Goal: Information Seeking & Learning: Check status

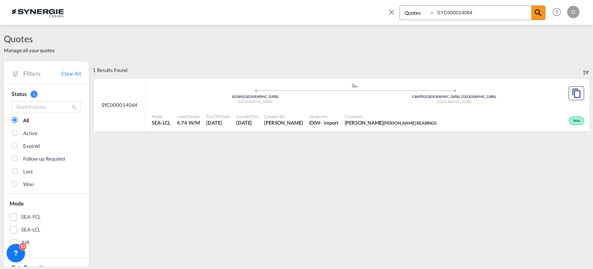
select select "Quotes"
drag, startPoint x: 485, startPoint y: 14, endPoint x: 302, endPoint y: 9, distance: 183.6
click at [302, 9] on div "Bookings Quotes Enquiries SYC000014064 Help Resources Product Release O My Prof…" at bounding box center [297, 12] width 570 height 24
paste input "42"
click at [407, 124] on span "HERPORT MULHOUSE" at bounding box center [404, 122] width 43 height 5
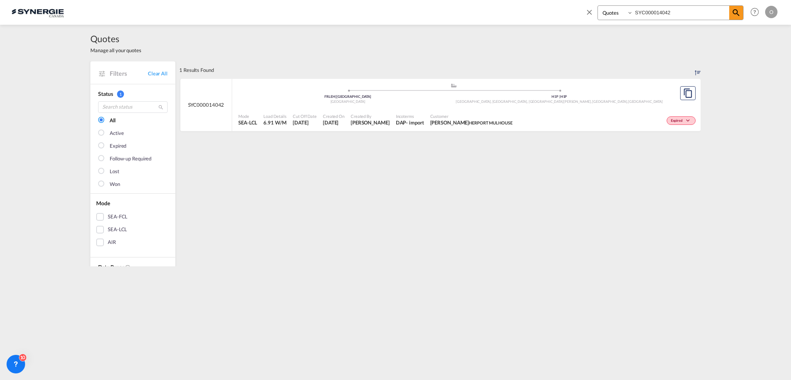
drag, startPoint x: 680, startPoint y: 12, endPoint x: 514, endPoint y: 14, distance: 166.2
click at [514, 14] on div "Bookings Quotes Enquiries SYC000014042 Help Resources Product Release O My Prof…" at bounding box center [396, 12] width 768 height 24
paste input "2149"
type input "SYC000012149"
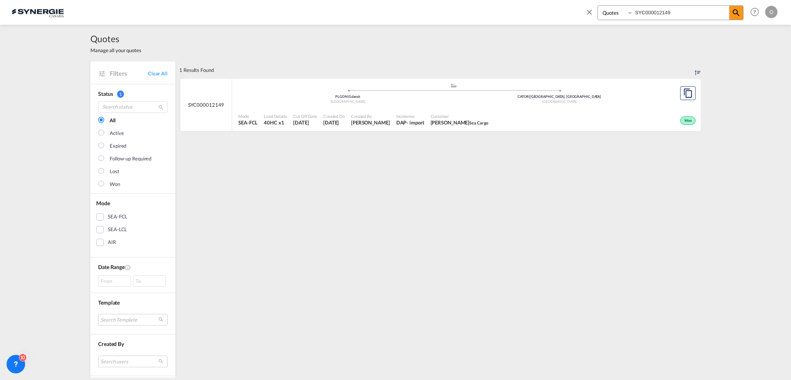
click at [428, 121] on div "Customer Arkadiusz Janiak Sea Cargo" at bounding box center [460, 119] width 64 height 19
click at [428, 128] on div "Customer Arkadiusz Janiak Sea Cargo" at bounding box center [460, 119] width 64 height 19
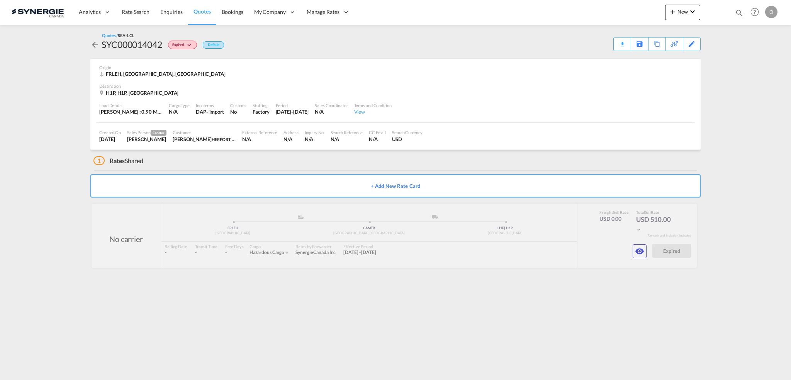
click at [593, 51] on div "Quotes / SEA-LCL SYC000014042 Expired Default Download Quote Save As Template C…" at bounding box center [395, 42] width 610 height 34
click at [593, 43] on div "Download Quote" at bounding box center [607, 43] width 39 height 12
click at [593, 253] on button "button" at bounding box center [640, 251] width 14 height 14
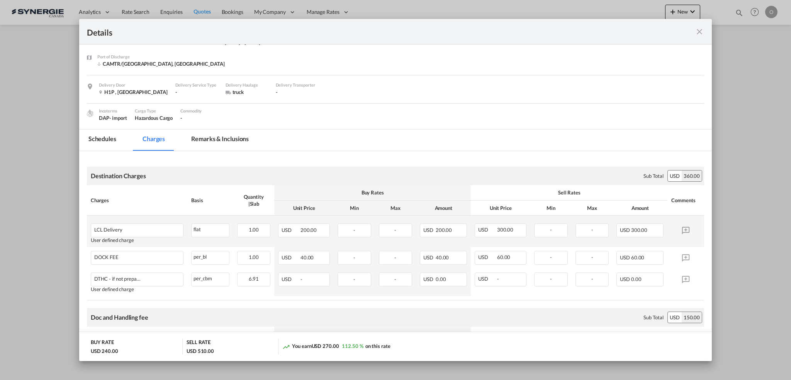
scroll to position [77, 0]
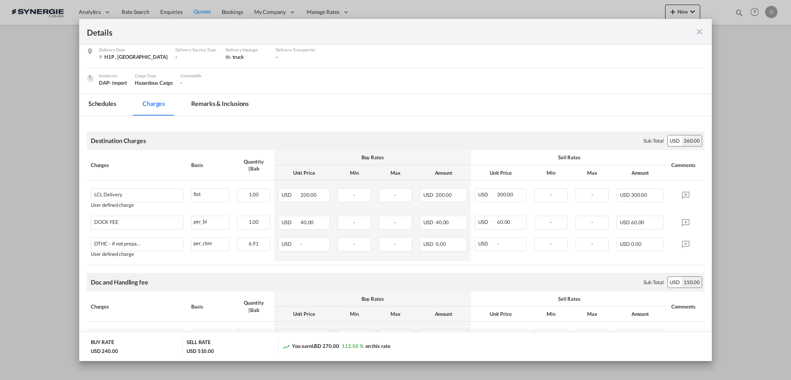
click at [205, 106] on md-tab-item "Remarks & Inclusions" at bounding box center [220, 104] width 76 height 21
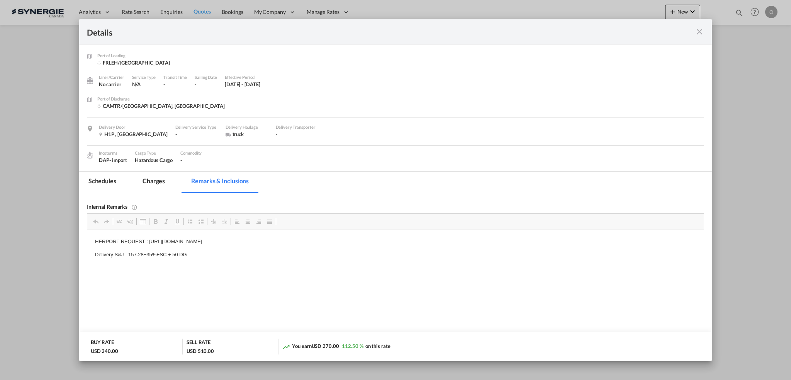
scroll to position [0, 0]
click at [156, 183] on md-tab-item "Charges" at bounding box center [153, 182] width 41 height 21
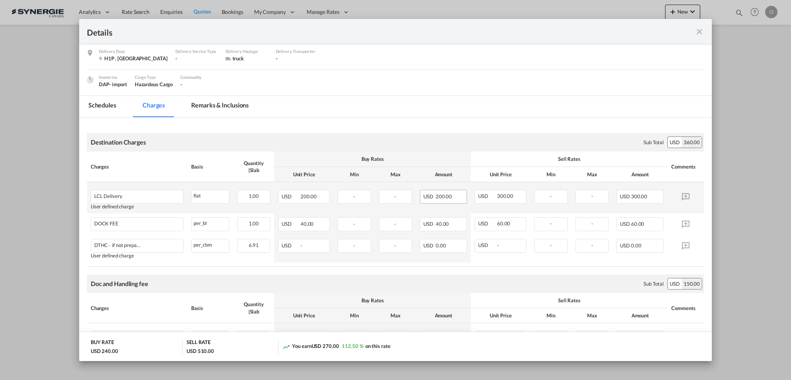
scroll to position [116, 0]
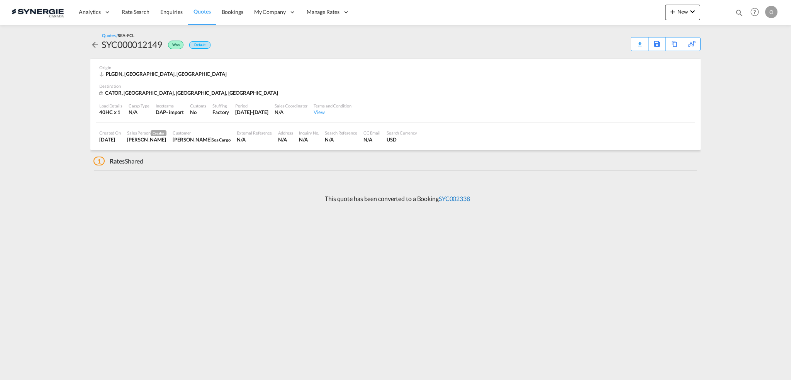
click at [466, 199] on link "SYC002338" at bounding box center [454, 198] width 31 height 7
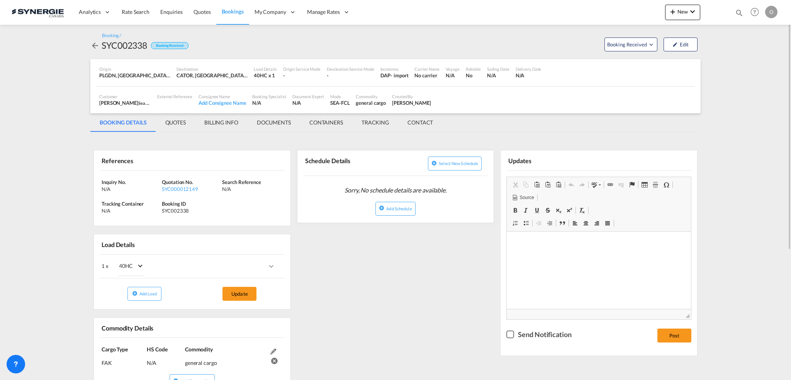
click at [167, 122] on md-tab-item "QUOTES" at bounding box center [175, 122] width 39 height 19
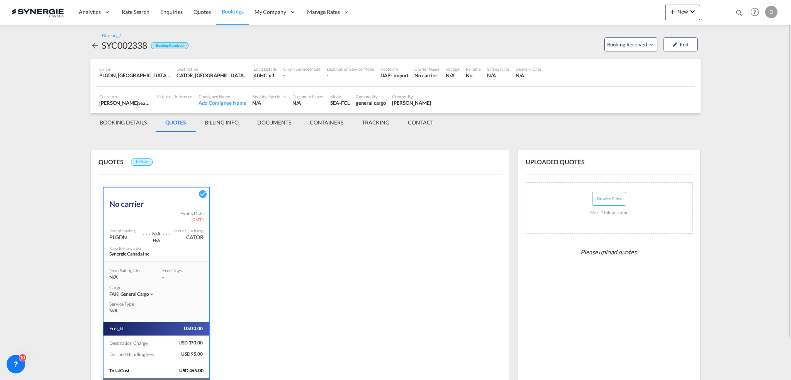
scroll to position [47, 0]
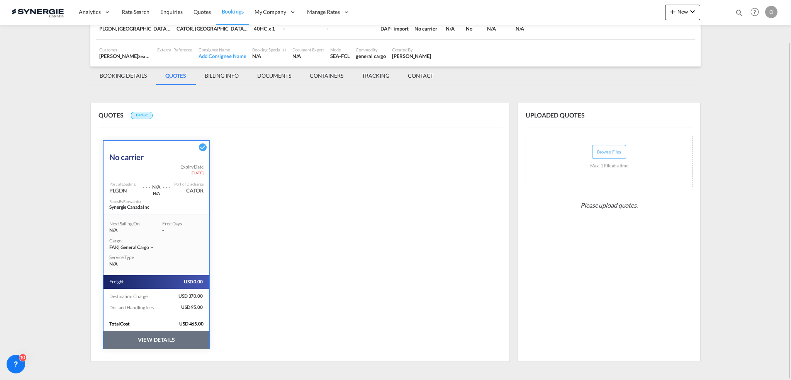
click at [149, 337] on button "VIEW DETAILS" at bounding box center [157, 340] width 106 height 18
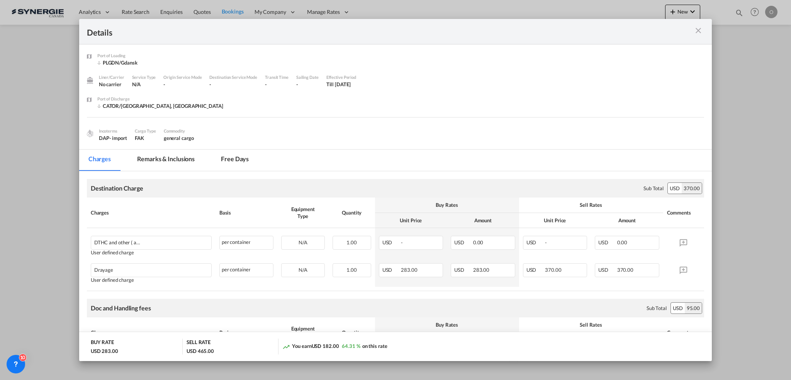
click at [694, 34] on md-icon "icon-close m-3 fg-AAA8AD cursor" at bounding box center [698, 30] width 9 height 9
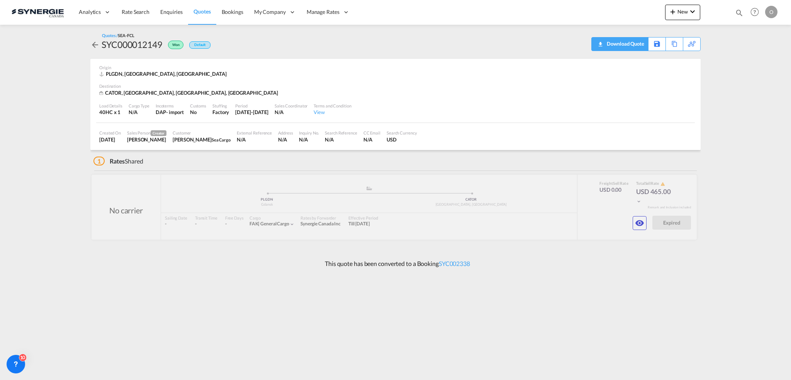
click at [634, 45] on div "Download Quote" at bounding box center [624, 43] width 39 height 12
click at [456, 257] on div "This quote has been converted to a Booking SYC002338" at bounding box center [395, 263] width 610 height 21
click at [459, 264] on link "SYC002338" at bounding box center [454, 263] width 31 height 7
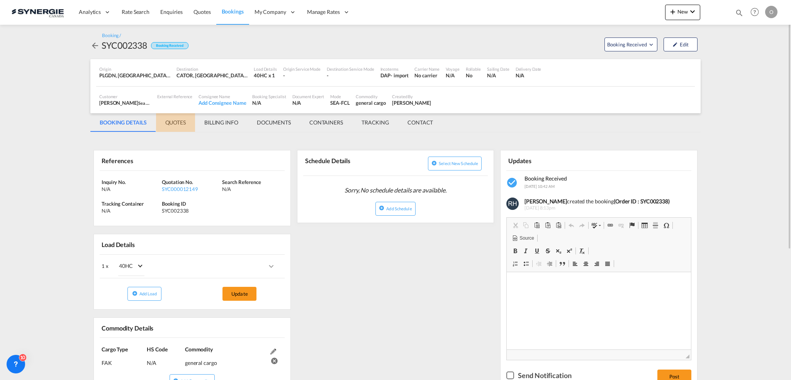
click at [180, 131] on md-tab-item "QUOTES" at bounding box center [175, 122] width 39 height 19
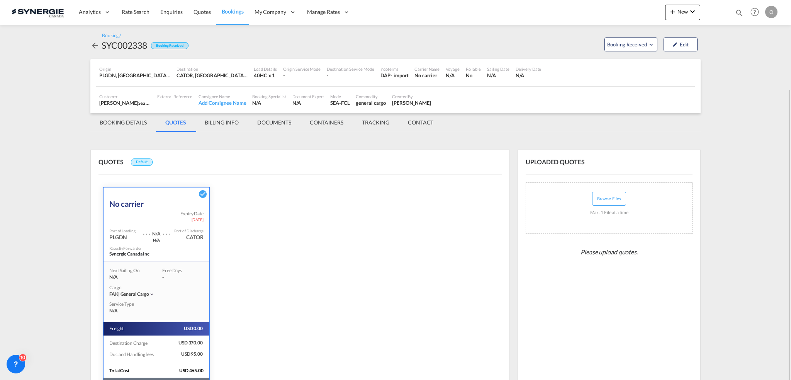
scroll to position [47, 0]
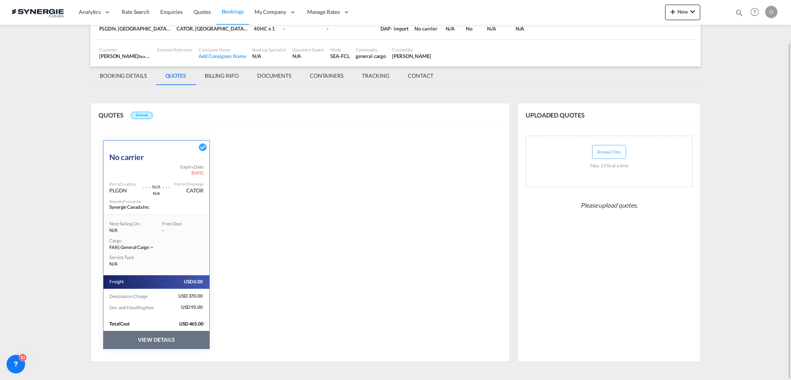
click at [187, 340] on button "VIEW DETAILS" at bounding box center [157, 340] width 106 height 18
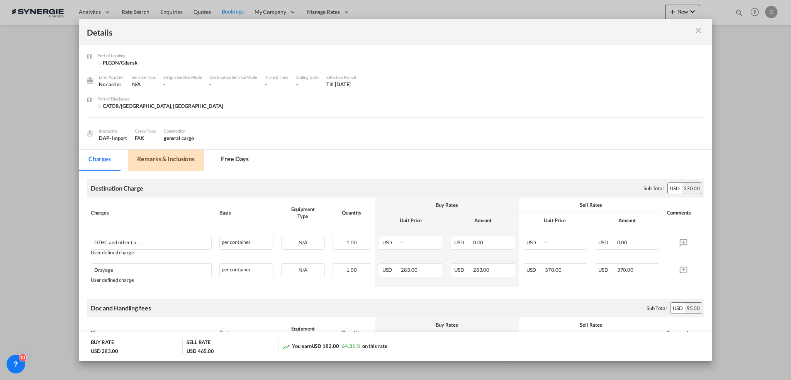
click at [162, 156] on md-tab-item "Remarks & Inclusions" at bounding box center [166, 160] width 76 height 21
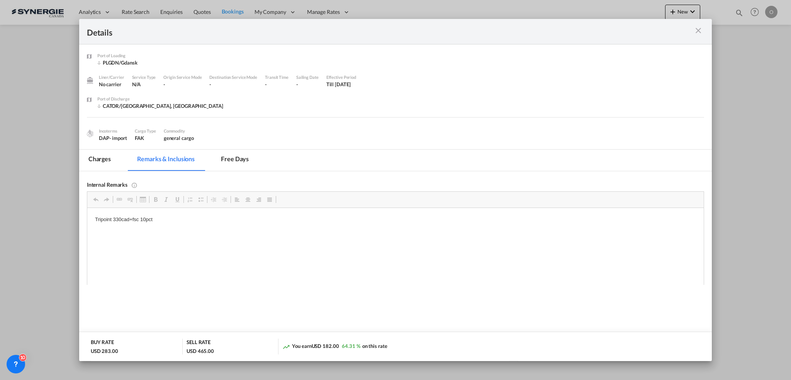
scroll to position [0, 0]
click at [100, 158] on md-tab-item "Charges" at bounding box center [99, 160] width 41 height 21
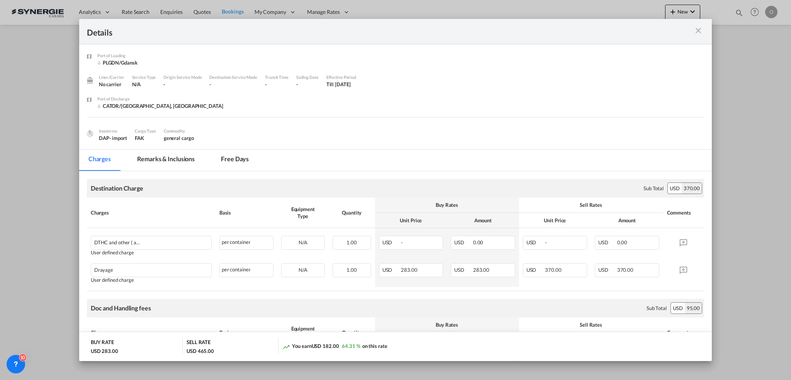
click at [697, 27] on md-icon "icon-close m-3 fg-AAA8AD cursor" at bounding box center [698, 30] width 9 height 9
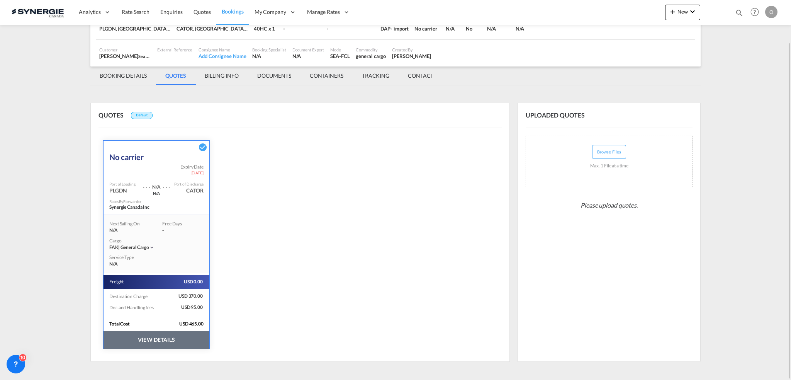
click at [739, 12] on md-icon "icon-magnify" at bounding box center [739, 13] width 9 height 9
click at [617, 15] on select "Bookings Quotes Enquiries" at bounding box center [616, 13] width 37 height 14
select select "Quotes"
click at [598, 6] on select "Bookings Quotes Enquiries" at bounding box center [616, 13] width 37 height 14
click at [651, 14] on input at bounding box center [681, 13] width 96 height 14
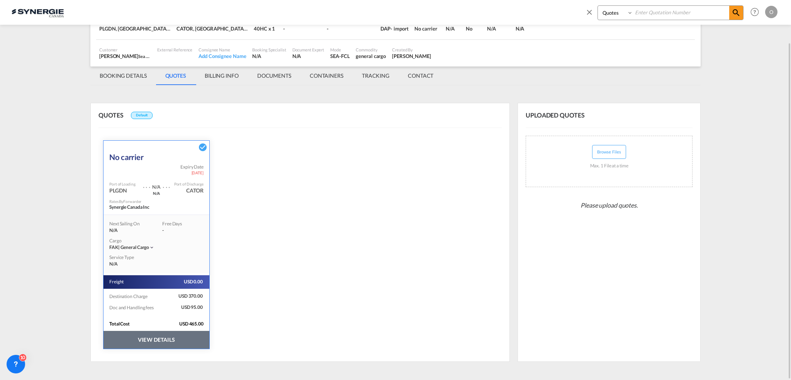
paste input "SYC000014299"
click at [732, 11] on md-icon "icon-magnify" at bounding box center [736, 12] width 9 height 9
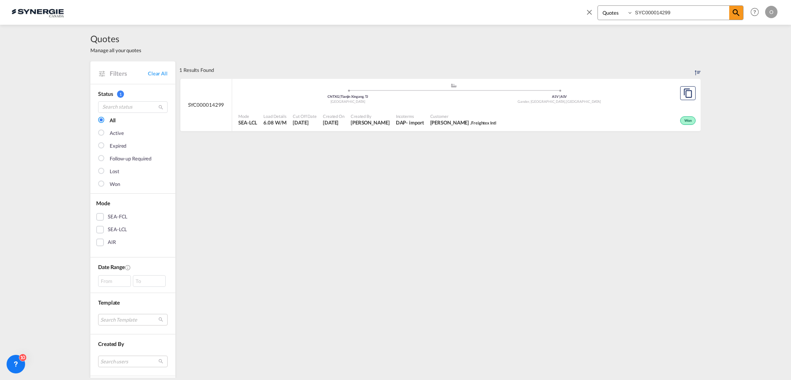
click at [396, 117] on span "Incoterms" at bounding box center [410, 116] width 28 height 6
drag, startPoint x: 321, startPoint y: 21, endPoint x: 275, endPoint y: 21, distance: 45.6
click at [275, 21] on div "Bookings Quotes Enquiries SYC000014299 Help Resources Product Release O My Prof…" at bounding box center [396, 12] width 768 height 24
paste input "3443"
click at [406, 113] on div "Incoterms CFR - import" at bounding box center [410, 119] width 34 height 19
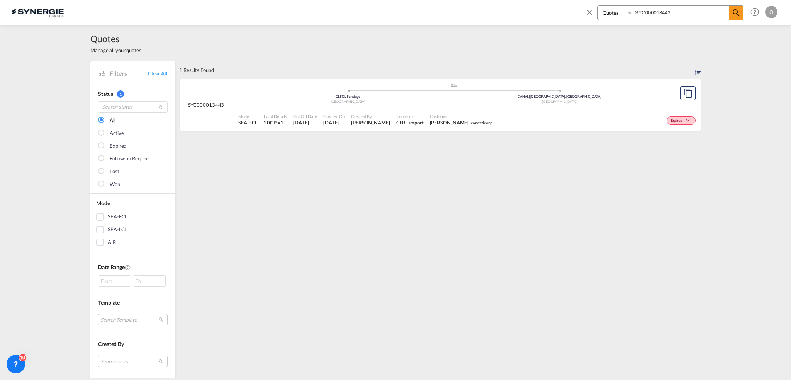
drag, startPoint x: 542, startPoint y: 11, endPoint x: 405, endPoint y: 11, distance: 136.4
click at [405, 11] on div "Bookings Quotes Enquiries SYC000013443 Help Resources Product Release O My Prof…" at bounding box center [396, 12] width 768 height 24
paste input "5042"
type input "SYC000015042"
click at [736, 10] on md-icon "icon-magnify" at bounding box center [736, 12] width 9 height 9
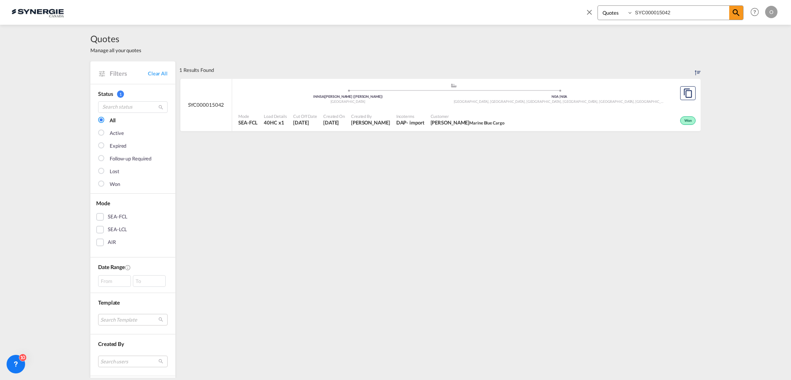
click at [478, 122] on span "Aasim Ansari Marine Blue Cargo" at bounding box center [468, 122] width 74 height 7
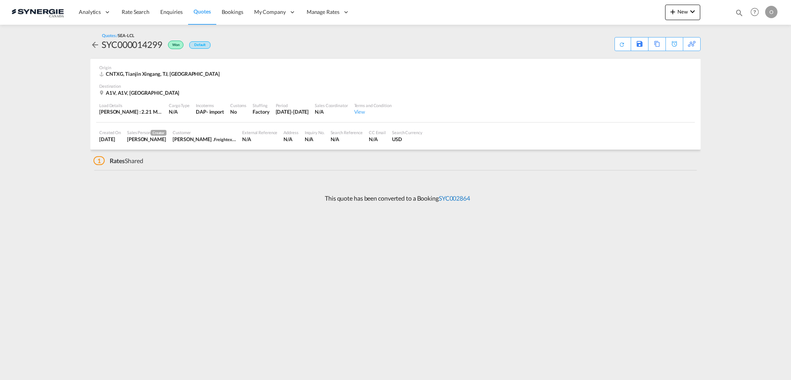
click at [467, 199] on link "SYC002864" at bounding box center [454, 197] width 31 height 7
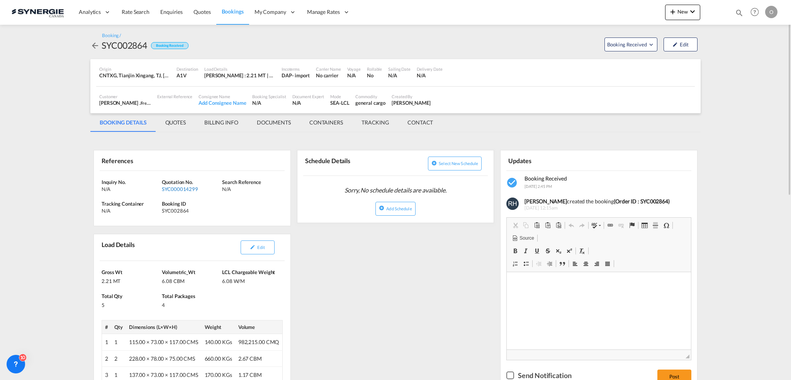
click at [192, 188] on div "SYC000014299" at bounding box center [191, 188] width 58 height 7
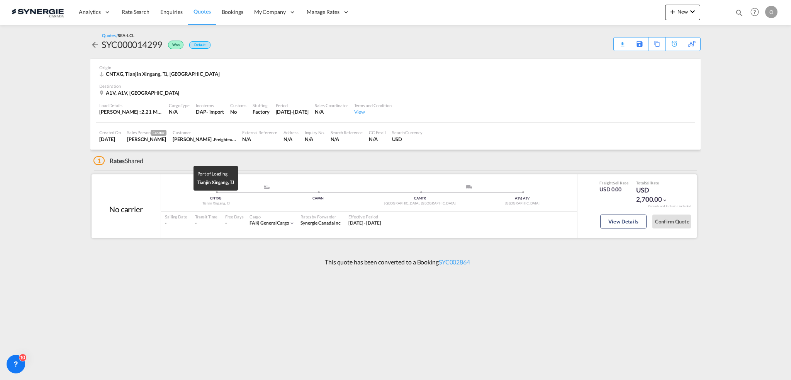
drag, startPoint x: 170, startPoint y: 199, endPoint x: 179, endPoint y: 212, distance: 15.5
click at [170, 199] on div "CNTXG" at bounding box center [216, 198] width 102 height 5
click at [624, 40] on div "Download Quote" at bounding box center [607, 43] width 39 height 12
click at [617, 223] on button "View Details" at bounding box center [623, 221] width 46 height 14
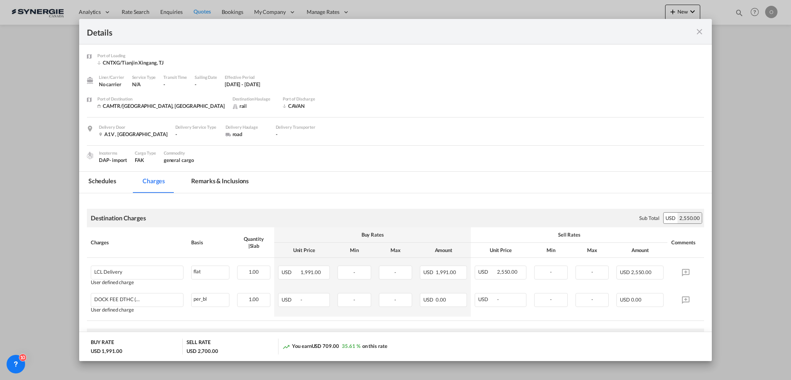
click at [231, 184] on md-tab-item "Remarks & Inclusions" at bounding box center [220, 182] width 76 height 21
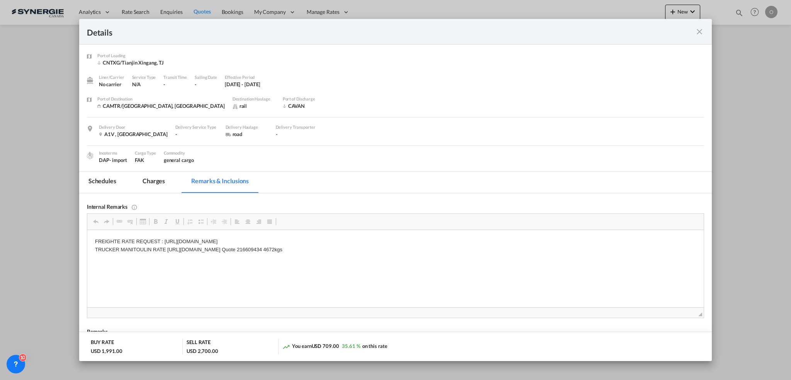
drag, startPoint x: 167, startPoint y: 249, endPoint x: 275, endPoint y: 251, distance: 107.8
copy p "https://app.frontapp.com/open/msg_1h98w49b?key=isUGQQCDuKlcE_FwusqTs0SSdBv2XLTi…"
drag, startPoint x: 166, startPoint y: 248, endPoint x: 439, endPoint y: 248, distance: 273.2
click at [439, 248] on p "FREIGHTE RATE REQUEST : https://app.frontapp.com/open/cnv_plp9phr?key=AgycL5epd…" at bounding box center [395, 246] width 601 height 16
click at [149, 177] on md-tab-item "Charges" at bounding box center [153, 182] width 41 height 21
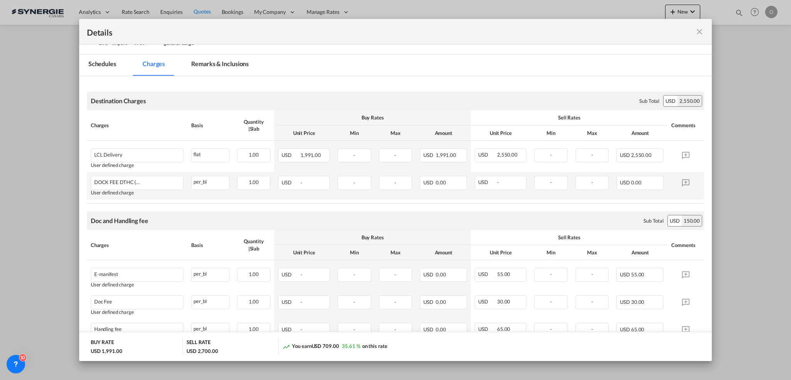
scroll to position [84, 0]
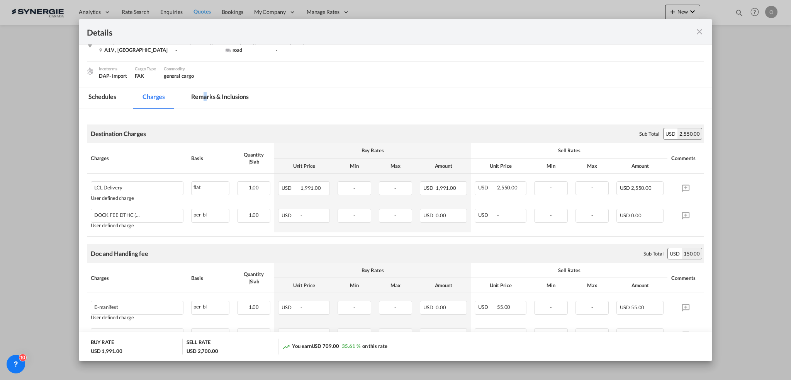
click at [206, 95] on md-tab-item "Remarks & Inclusions" at bounding box center [220, 97] width 76 height 21
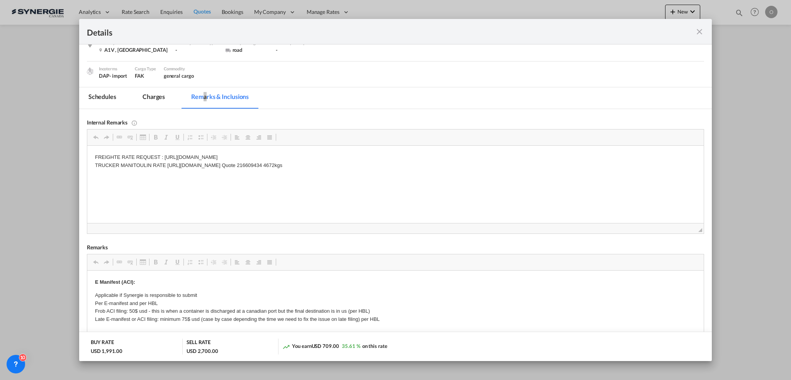
drag, startPoint x: 164, startPoint y: 157, endPoint x: 216, endPoint y: 156, distance: 52.2
drag, startPoint x: 165, startPoint y: 157, endPoint x: 371, endPoint y: 156, distance: 205.9
click at [371, 156] on p "FREIGHTE RATE REQUEST : https://app.frontapp.com/open/cnv_plp9phr?key=AgycL5epd…" at bounding box center [395, 161] width 601 height 16
copy p "https://app.frontapp.com/open/cnv_plp9phr?key=AgycL5epdoRb9ORnyD1eDSE6b5UWSSrn"
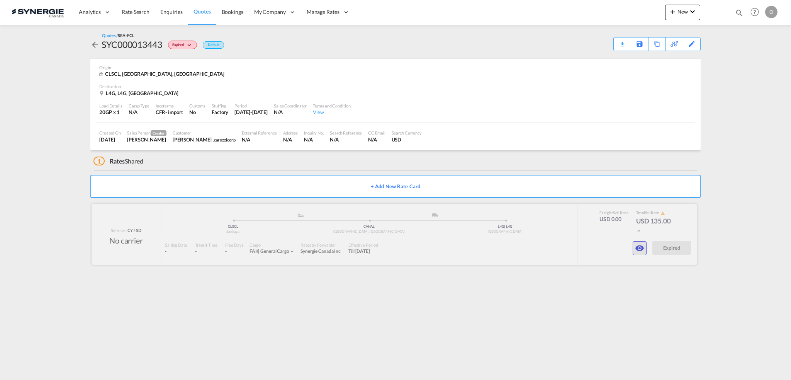
click at [636, 252] on md-icon "icon-eye" at bounding box center [639, 247] width 9 height 9
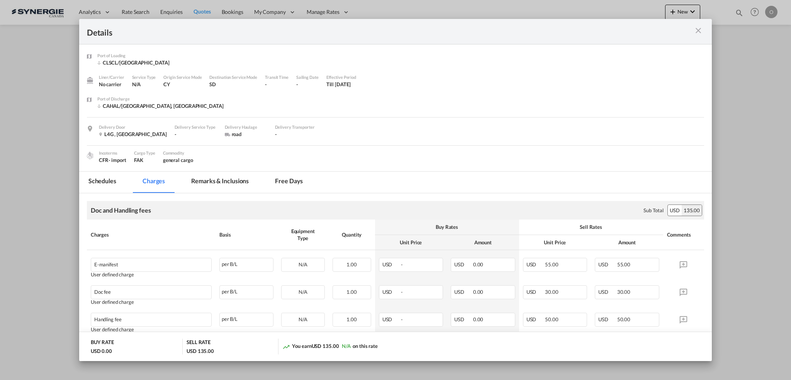
click at [223, 182] on md-tab-item "Remarks & Inclusions" at bounding box center [220, 182] width 76 height 21
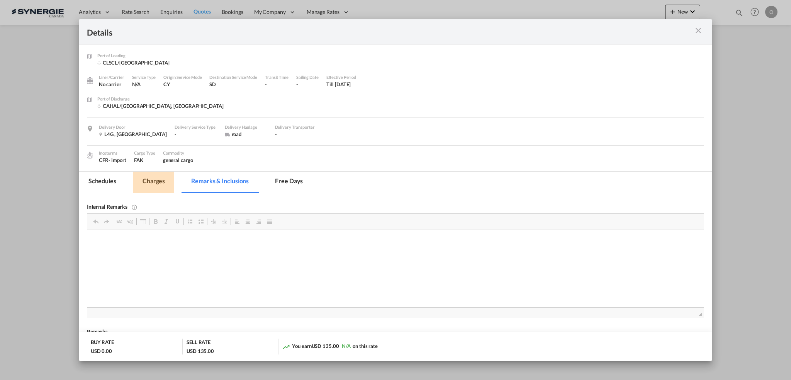
click at [150, 175] on md-tab-item "Charges" at bounding box center [153, 182] width 41 height 21
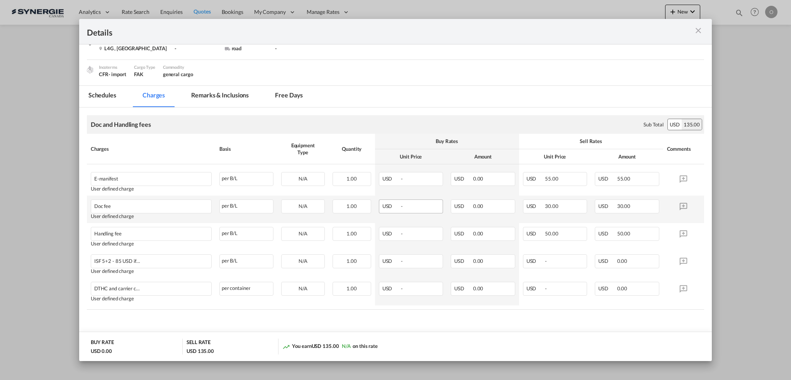
scroll to position [89, 0]
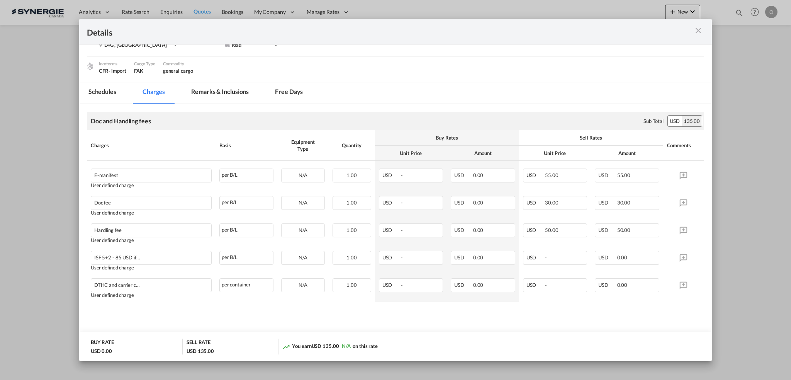
click at [699, 31] on md-icon "icon-close m-3 fg-AAA8AD cursor" at bounding box center [698, 30] width 9 height 9
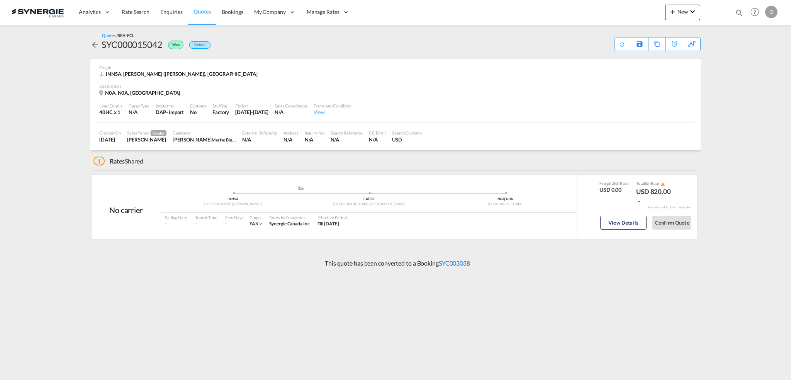
click at [446, 262] on link "SYC003038" at bounding box center [454, 262] width 31 height 7
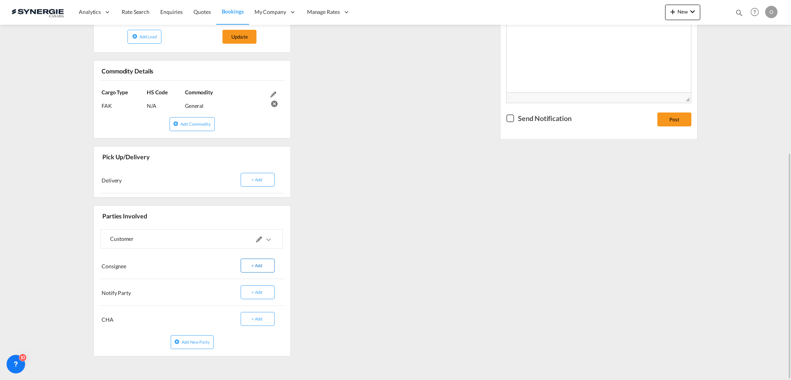
scroll to position [64, 0]
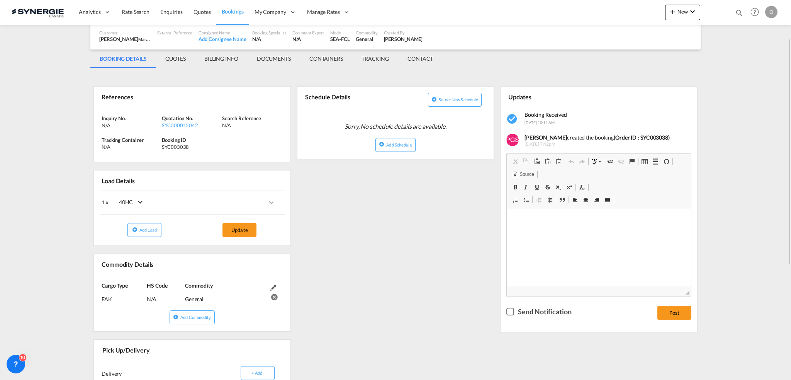
click at [175, 57] on md-tab-item "QUOTES" at bounding box center [175, 58] width 39 height 19
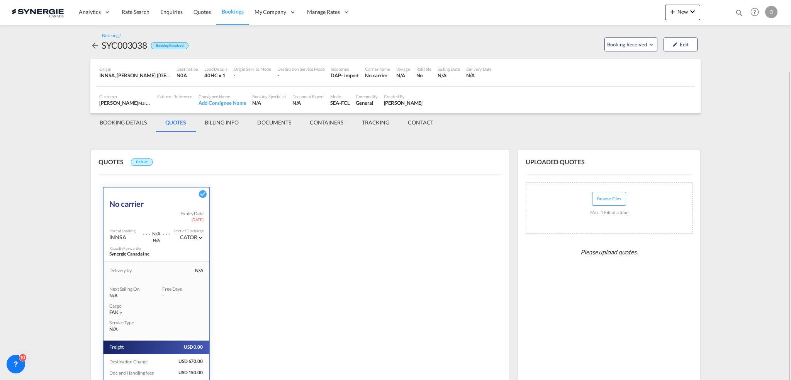
scroll to position [76, 0]
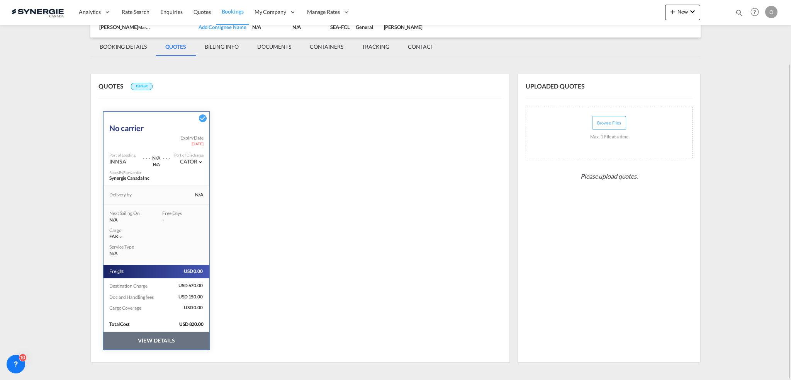
click at [149, 338] on button "VIEW DETAILS" at bounding box center [157, 341] width 106 height 18
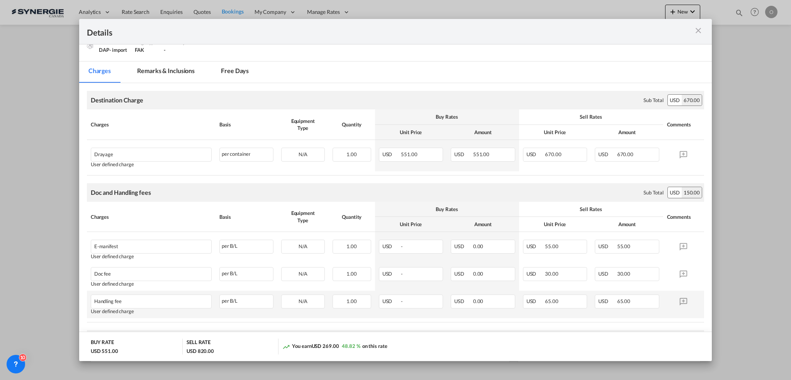
scroll to position [64, 0]
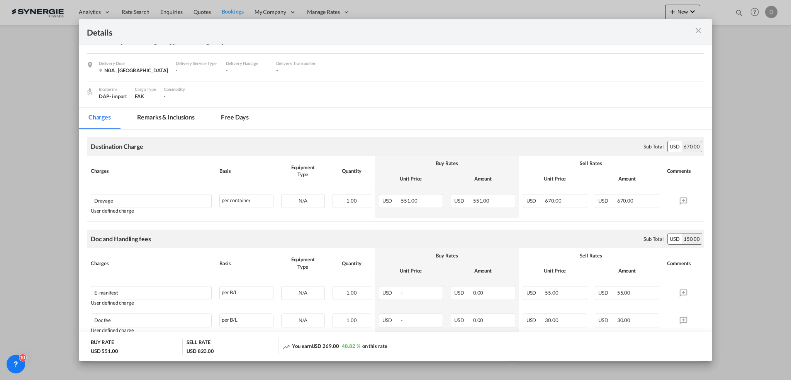
drag, startPoint x: 181, startPoint y: 112, endPoint x: 312, endPoint y: 165, distance: 141.6
click at [181, 112] on md-tab-item "Remarks & Inclusions" at bounding box center [166, 118] width 76 height 21
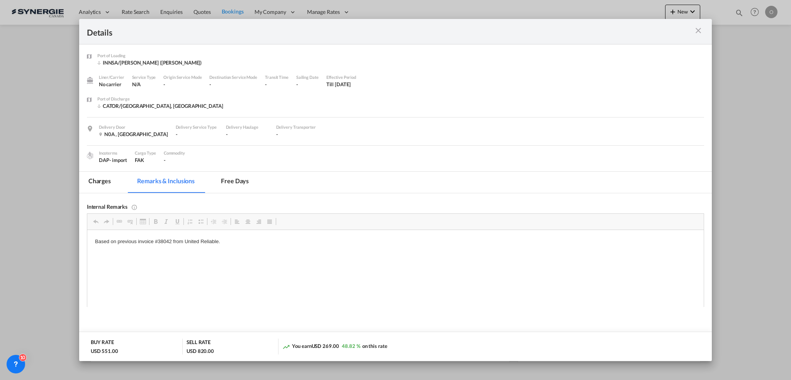
scroll to position [0, 0]
